Goal: Transaction & Acquisition: Download file/media

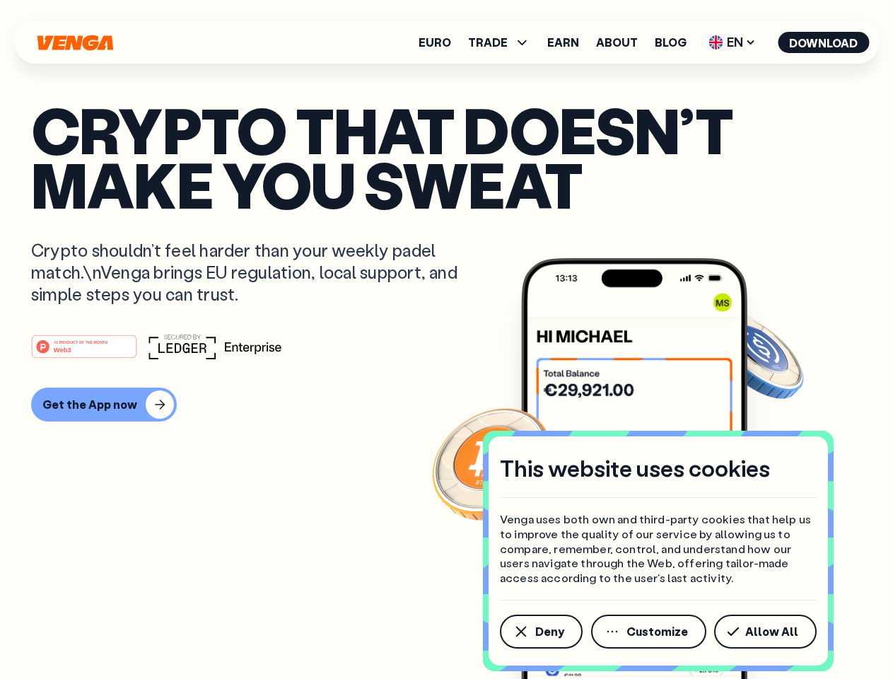
click at [446, 339] on div "#1 PRODUCT OF THE MONTH Web3" at bounding box center [446, 346] width 831 height 25
click at [540, 631] on span "Deny" at bounding box center [549, 631] width 29 height 11
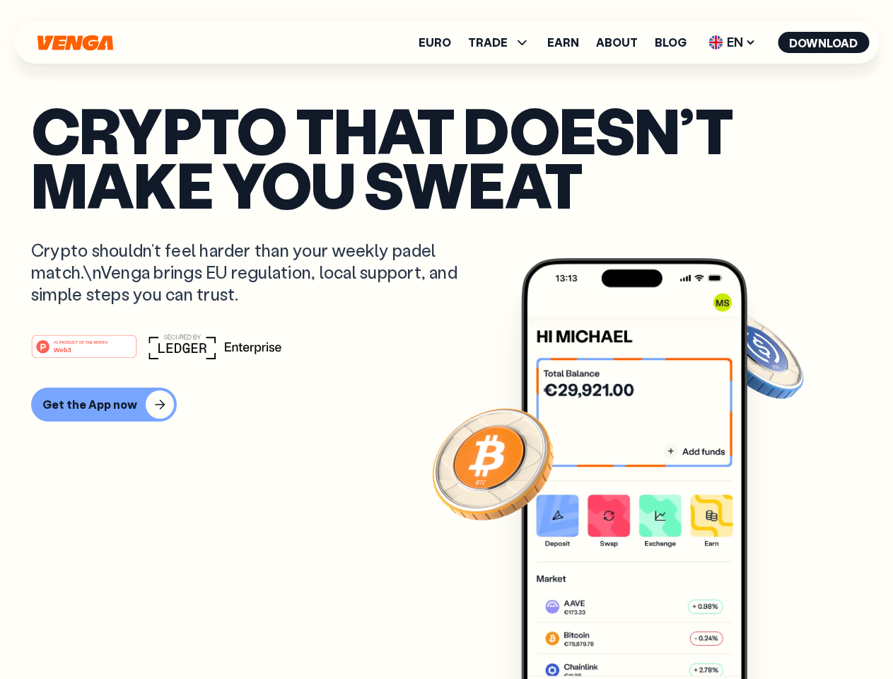
click at [650, 631] on img at bounding box center [634, 495] width 226 height 474
click at [768, 631] on article "Crypto that doesn’t make you sweat Crypto shouldn’t feel harder than your weekl…" at bounding box center [446, 368] width 831 height 530
click at [503, 42] on span "TRADE" at bounding box center [488, 42] width 40 height 11
click at [733, 42] on span "EN" at bounding box center [732, 42] width 57 height 23
click at [824, 42] on button "Download" at bounding box center [823, 42] width 91 height 21
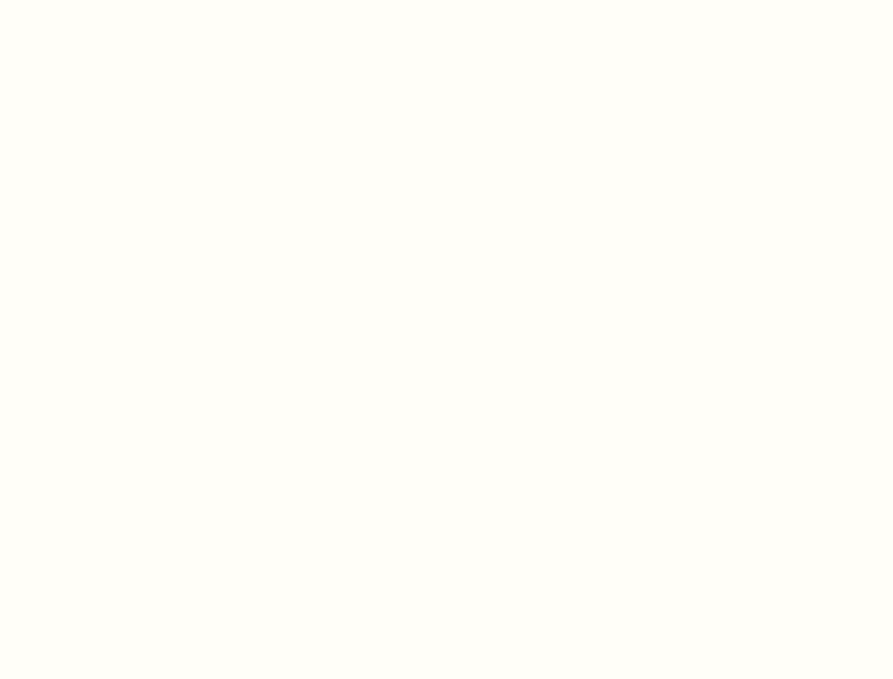
click at [446, 0] on html "This website uses cookies Venga uses both own and third-party cookies that help…" at bounding box center [446, 0] width 893 height 0
click at [102, 0] on html "This website uses cookies Venga uses both own and third-party cookies that help…" at bounding box center [446, 0] width 893 height 0
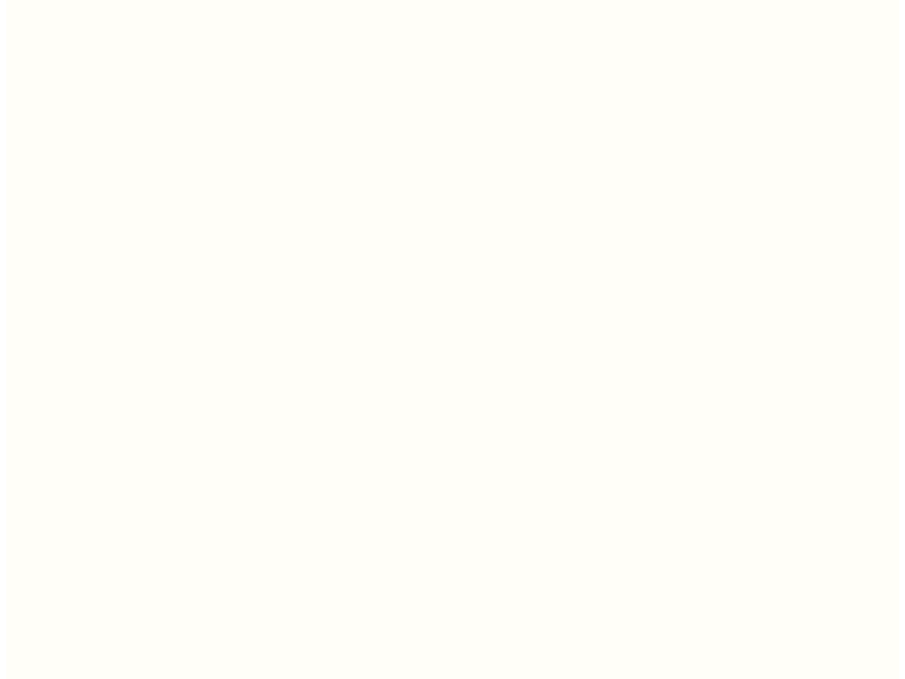
click at [86, 0] on html "This website uses cookies Venga uses both own and third-party cookies that help…" at bounding box center [446, 0] width 893 height 0
